Goal: Check status

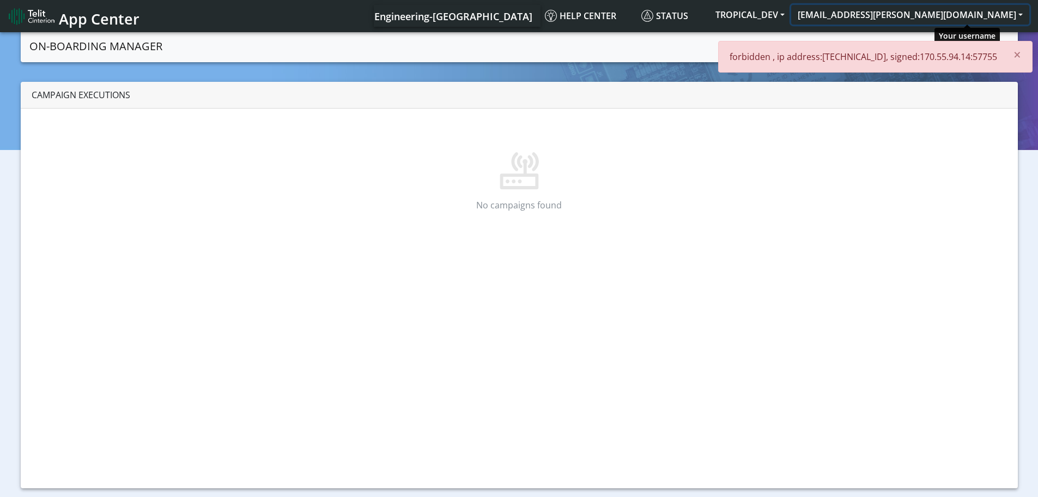
click at [958, 14] on button "[EMAIL_ADDRESS][PERSON_NAME][DOMAIN_NAME]" at bounding box center [910, 15] width 238 height 20
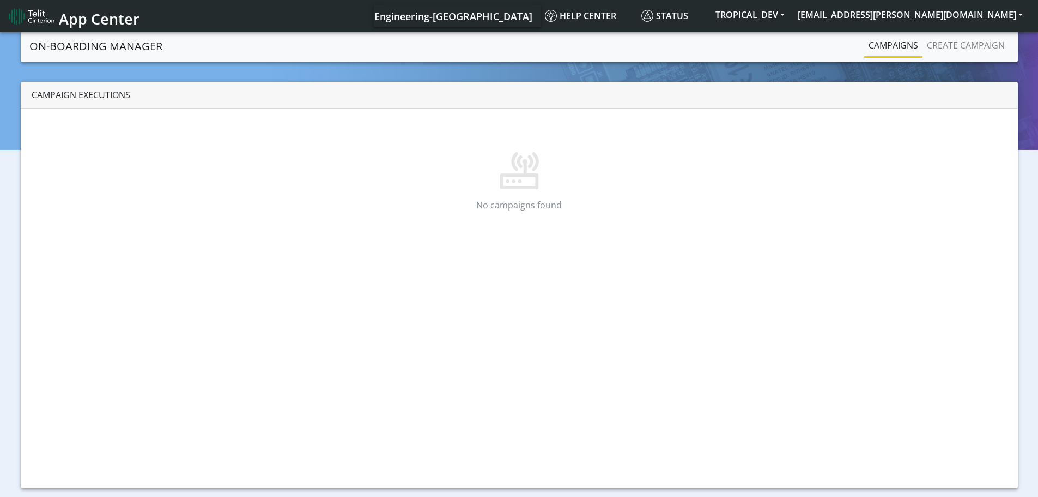
click at [52, 13] on img at bounding box center [32, 16] width 46 height 17
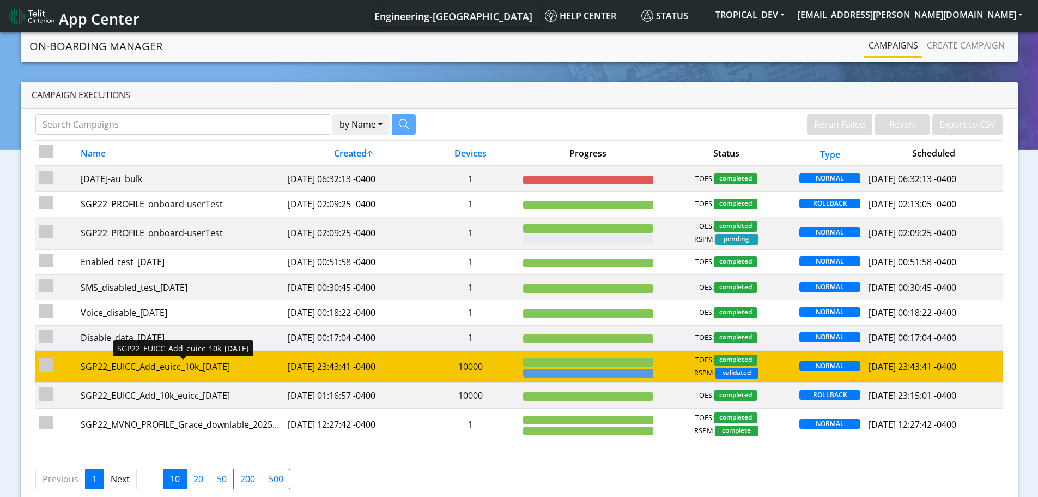
click at [186, 372] on div "SGP22_EUICC_Add_euicc_10k_[DATE]" at bounding box center [180, 366] width 199 height 13
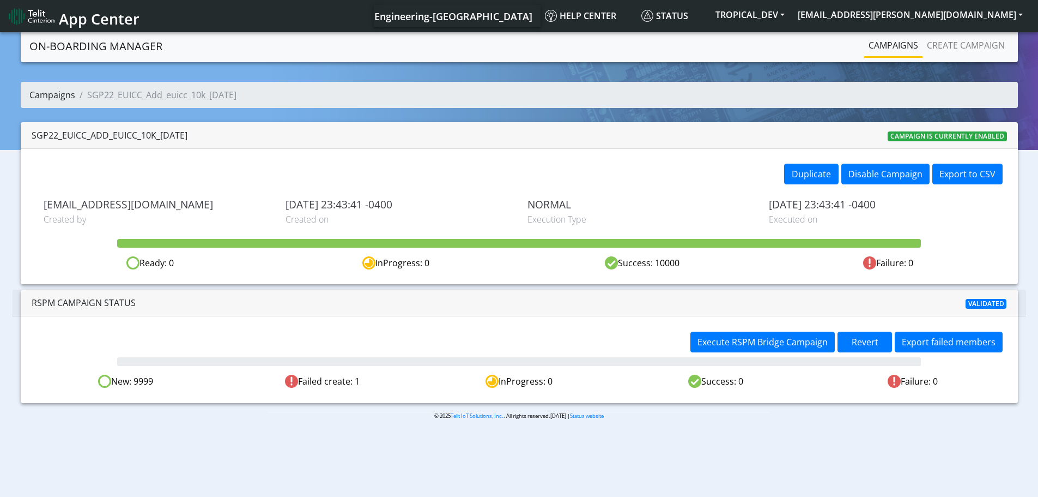
click at [56, 102] on ol "Campaigns SGP22_EUICC_Add_euicc_10k_14Oct" at bounding box center [519, 95] width 997 height 26
click at [59, 98] on link "Campaigns" at bounding box center [52, 95] width 46 height 12
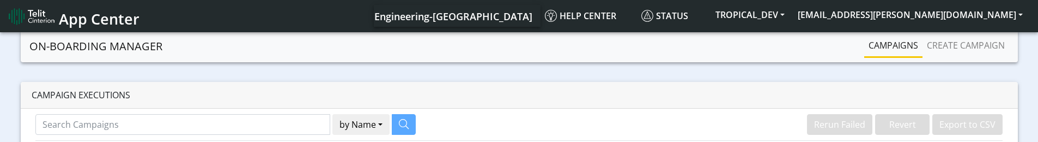
click at [527, 138] on div "Rerun Failed Revert Export to CSV" at bounding box center [765, 127] width 492 height 26
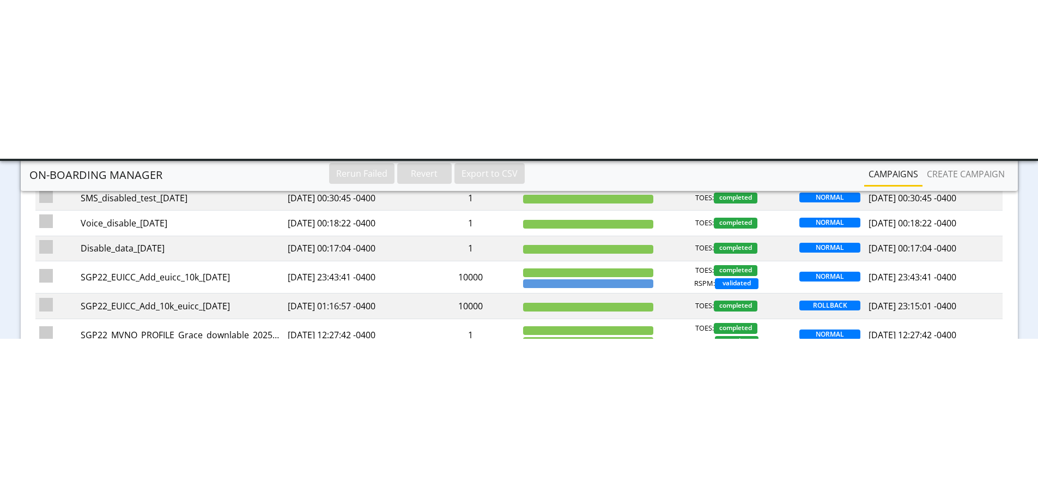
scroll to position [20, 0]
